Goal: Task Accomplishment & Management: Complete application form

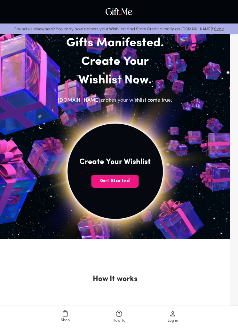
scroll to position [30, 0]
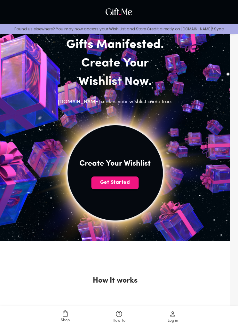
click at [132, 181] on span "Get Started" at bounding box center [115, 182] width 47 height 7
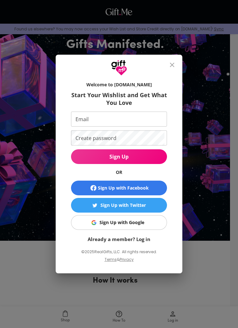
click at [154, 222] on span "Sign Up with Google" at bounding box center [118, 222] width 88 height 7
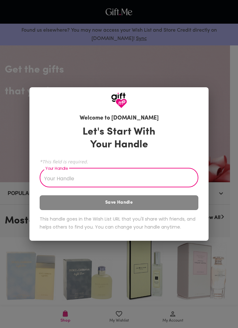
click at [158, 182] on input "Your Handle" at bounding box center [116, 179] width 152 height 18
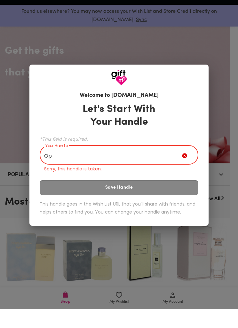
type input "O"
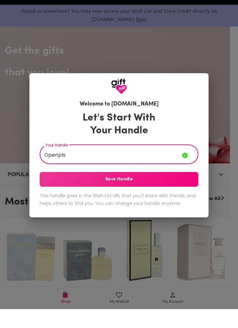
type input "Openpls"
click at [173, 195] on span "Save Handle" at bounding box center [119, 198] width 159 height 7
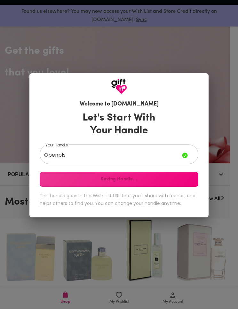
scroll to position [19, 0]
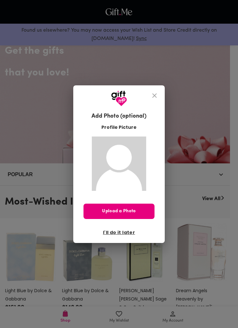
click at [143, 213] on span "Upload a Photo" at bounding box center [119, 211] width 71 height 7
click at [127, 234] on span "I'll do it later" at bounding box center [119, 232] width 32 height 7
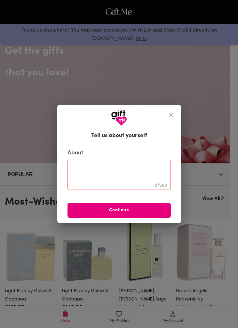
click at [142, 174] on textarea at bounding box center [119, 175] width 94 height 18
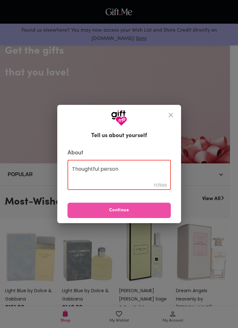
type textarea "Thoughtful person"
click at [150, 213] on span "Continue" at bounding box center [119, 210] width 103 height 7
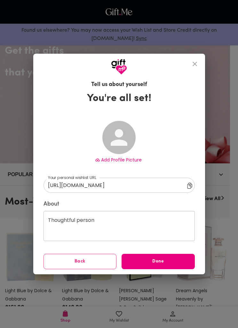
type input "[URL][DOMAIN_NAME]"
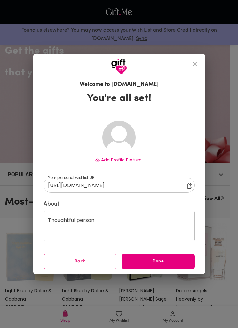
click at [168, 262] on span "Done" at bounding box center [158, 261] width 73 height 7
